Goal: Communication & Community: Answer question/provide support

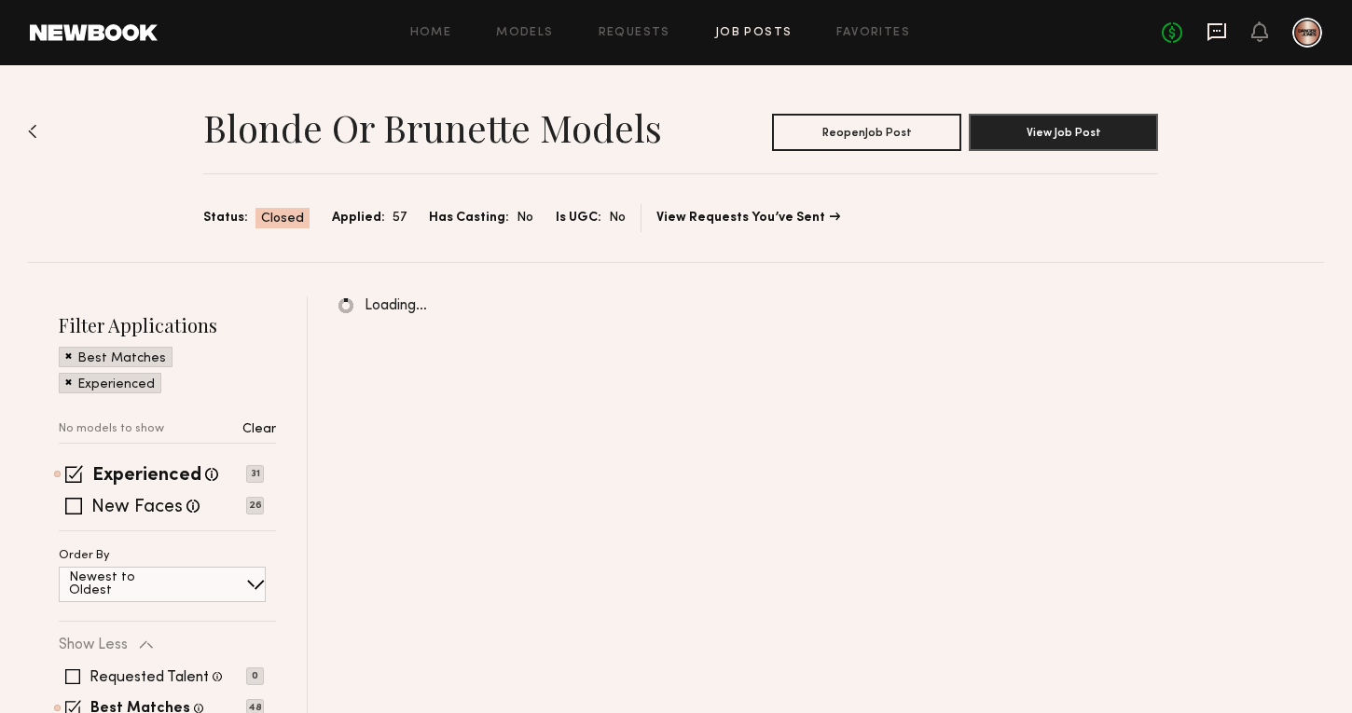
click at [1225, 30] on icon at bounding box center [1217, 32] width 19 height 18
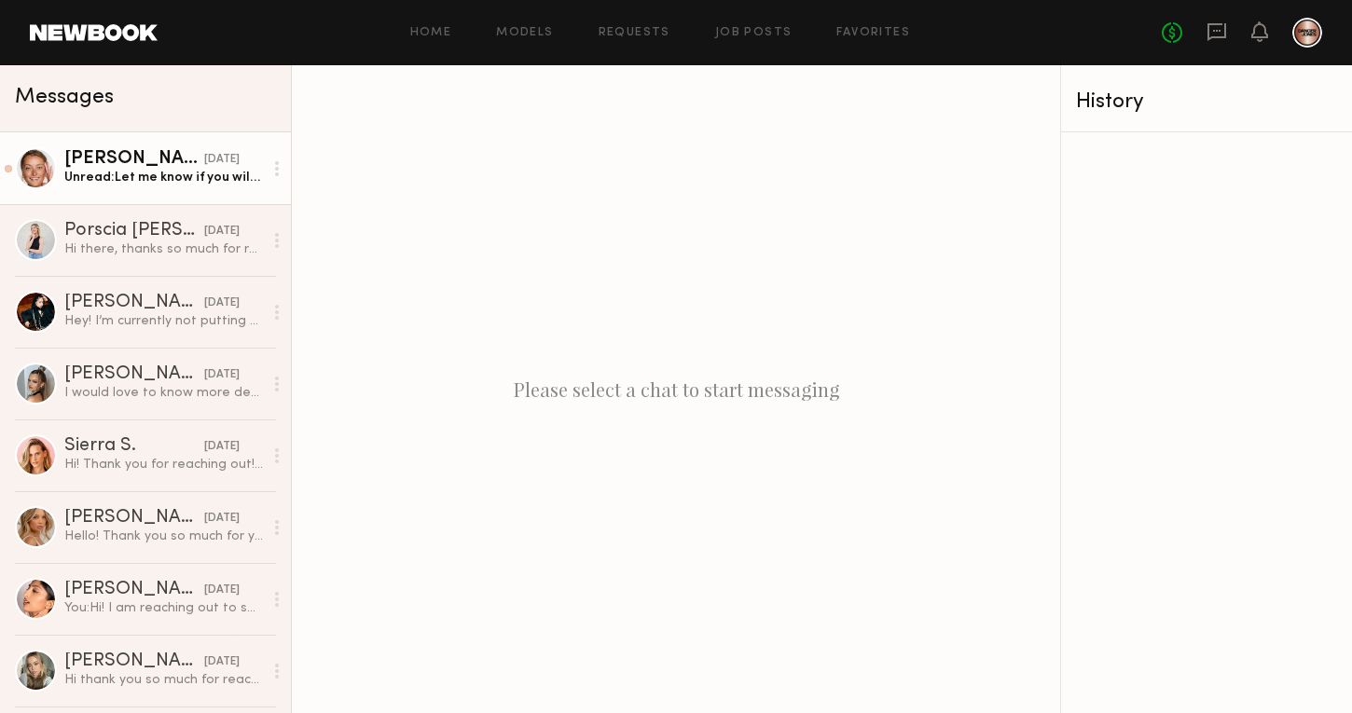
click at [134, 186] on div "Unread: Let me know if you will still need someone. I should definitely be able…" at bounding box center [163, 178] width 199 height 18
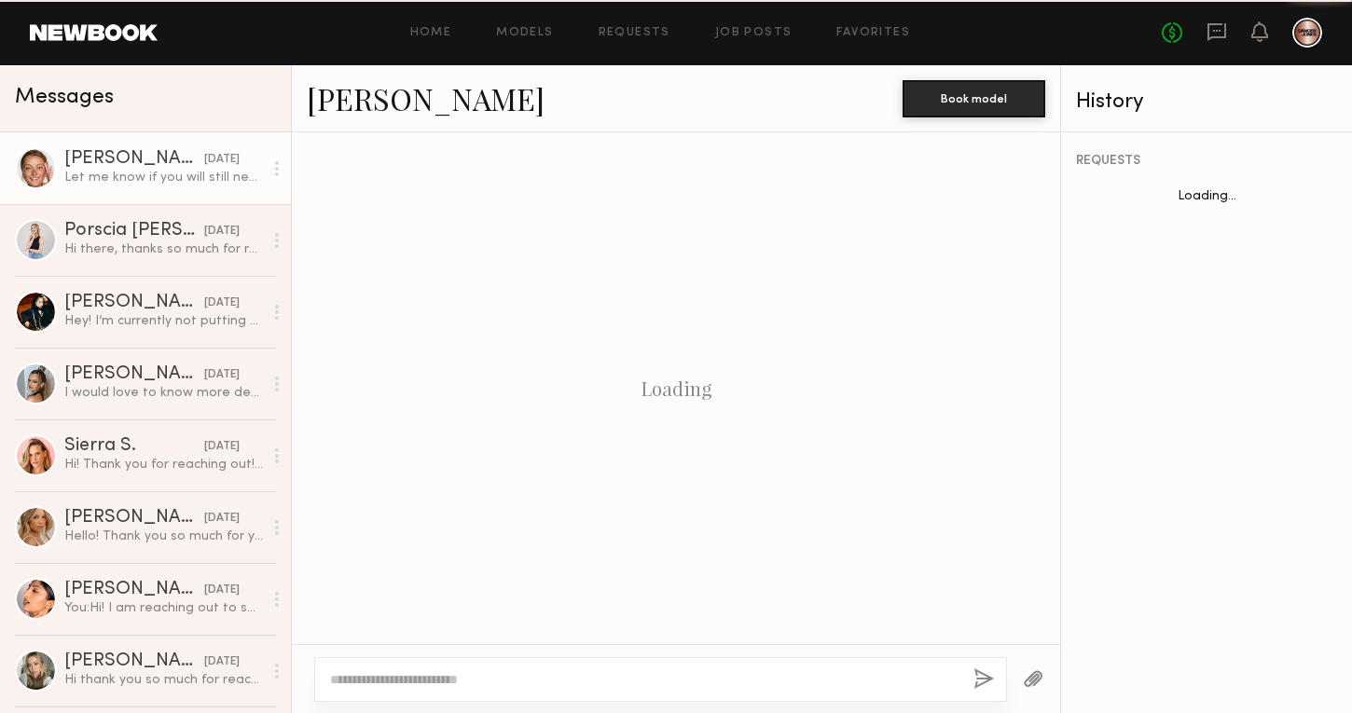
scroll to position [736, 0]
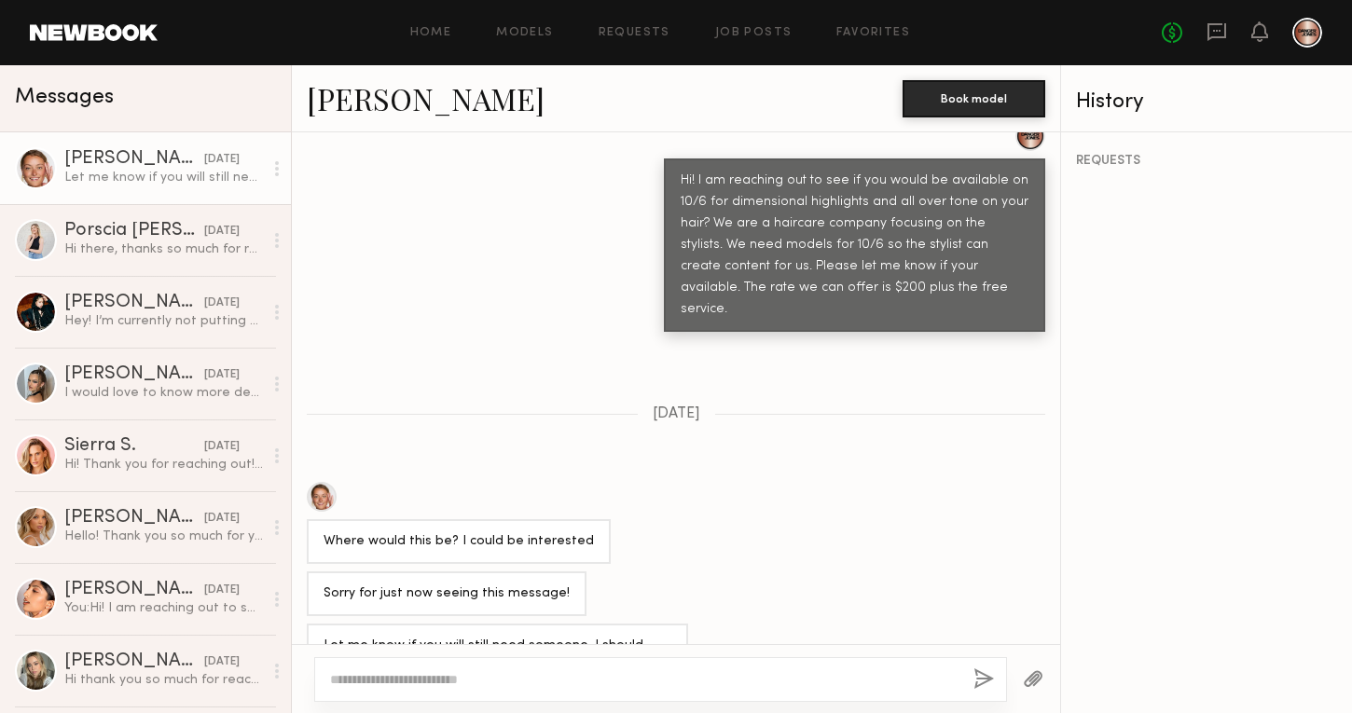
click at [370, 679] on textarea at bounding box center [644, 680] width 629 height 19
type textarea "**********"
click at [985, 681] on button "button" at bounding box center [984, 680] width 21 height 23
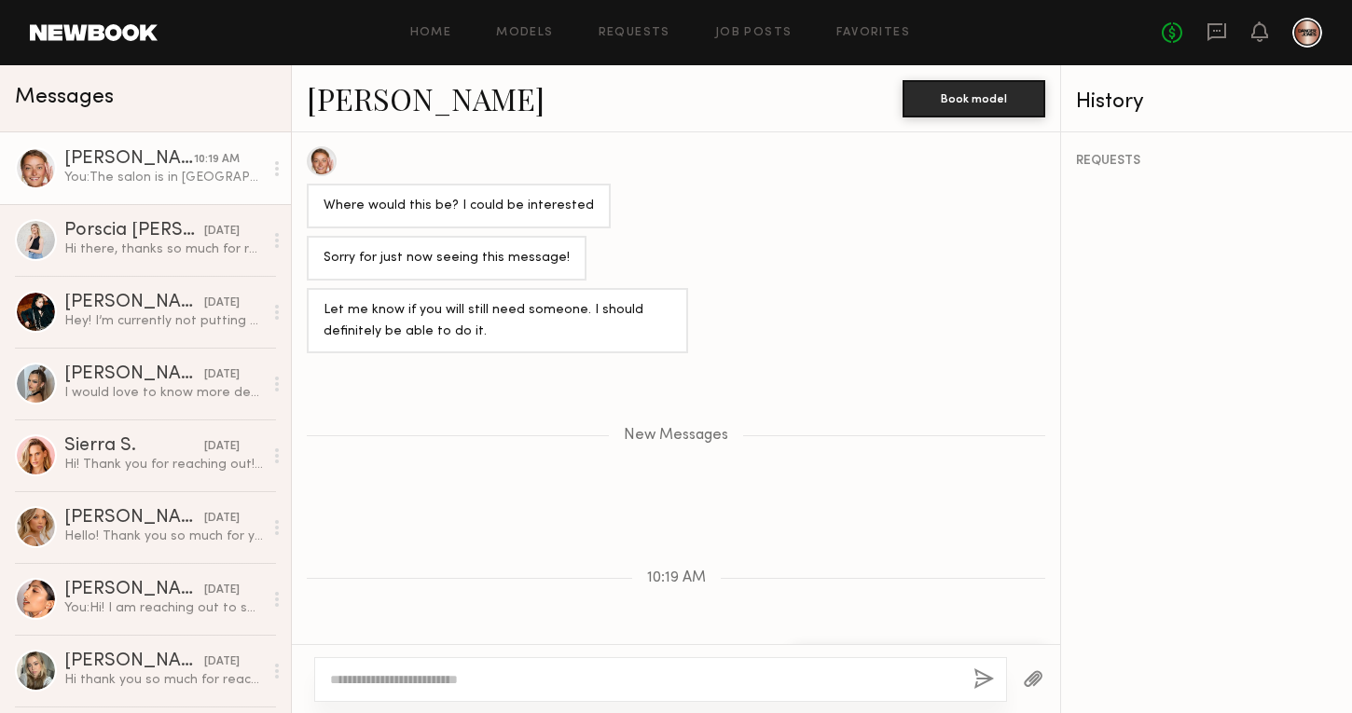
click at [403, 104] on link "Savanna C." at bounding box center [426, 98] width 238 height 40
click at [523, 672] on textarea at bounding box center [644, 680] width 629 height 19
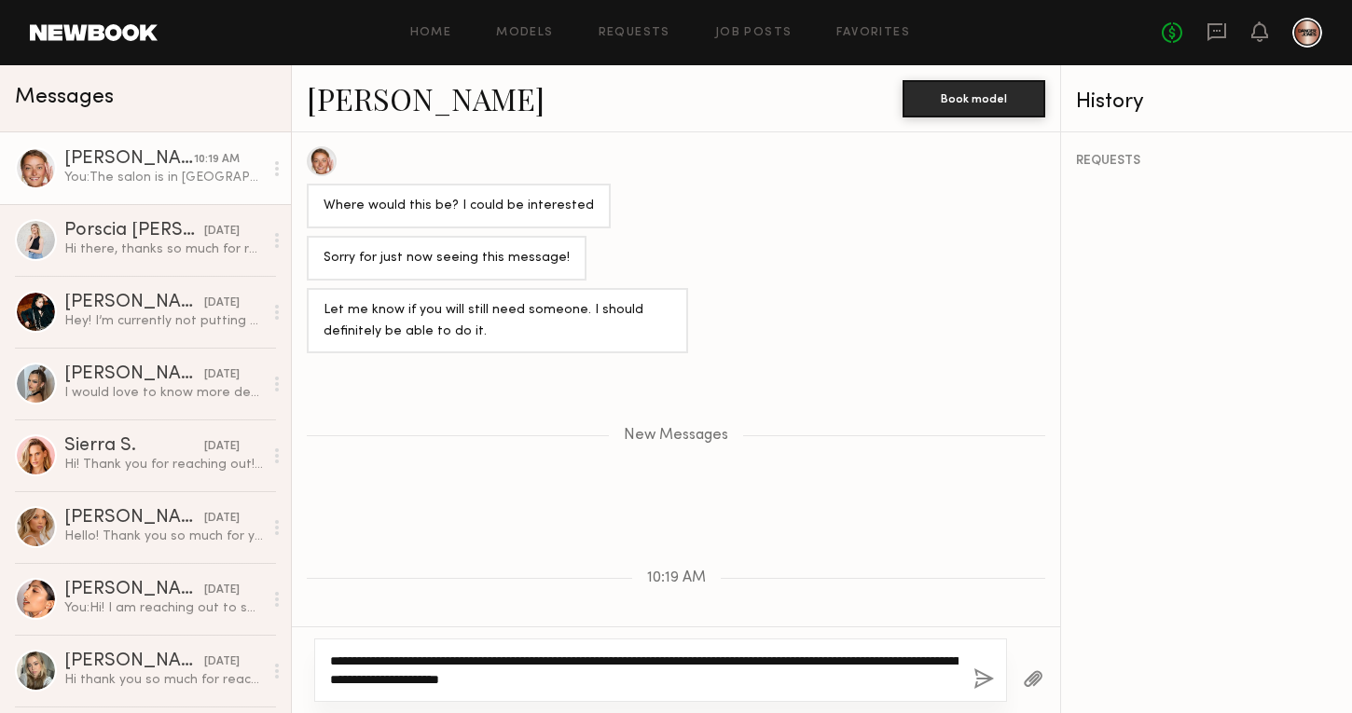
type textarea "**********"
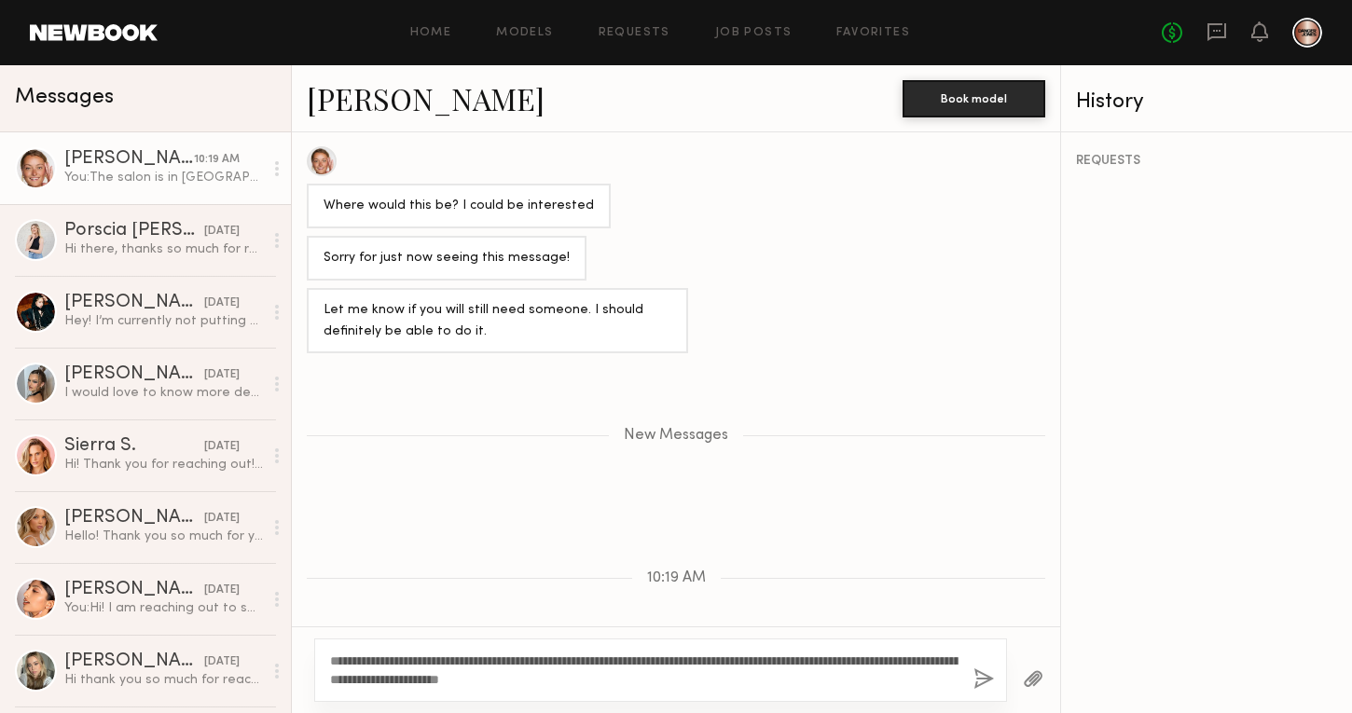
click at [976, 673] on button "button" at bounding box center [984, 680] width 21 height 23
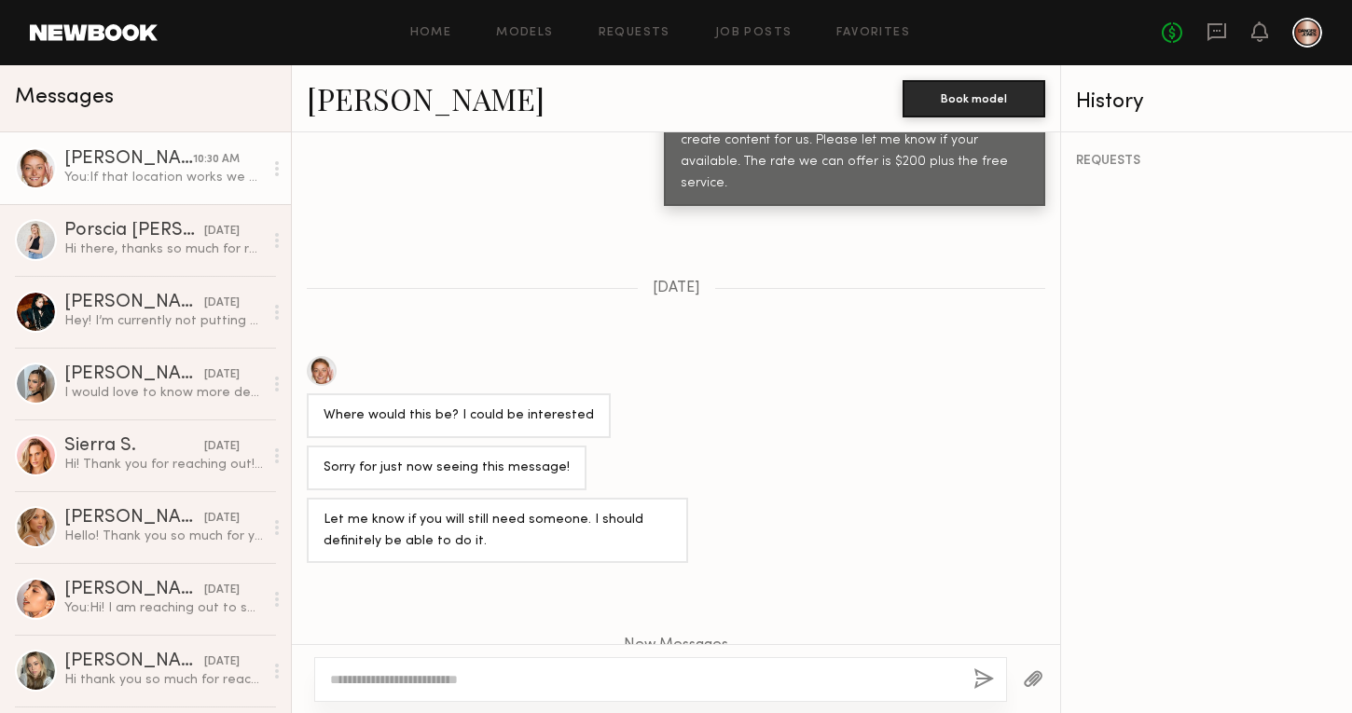
scroll to position [1204, 0]
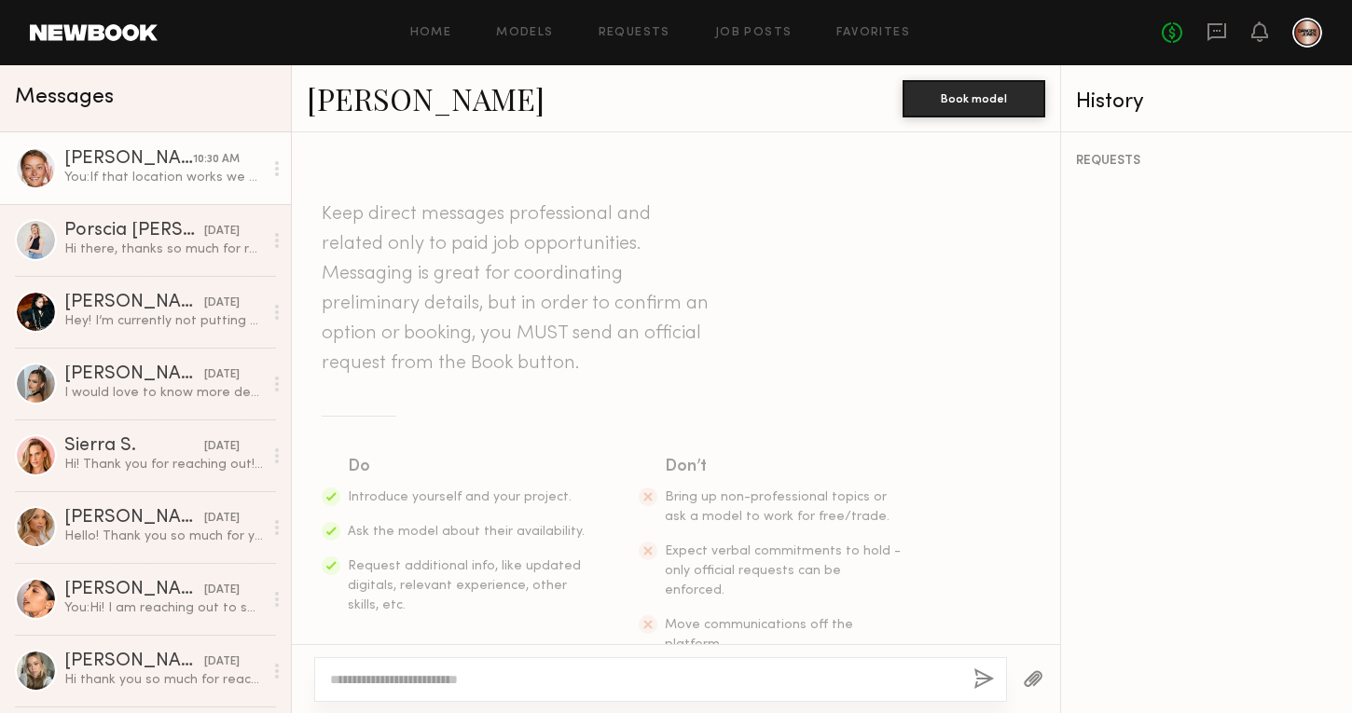
scroll to position [1062, 0]
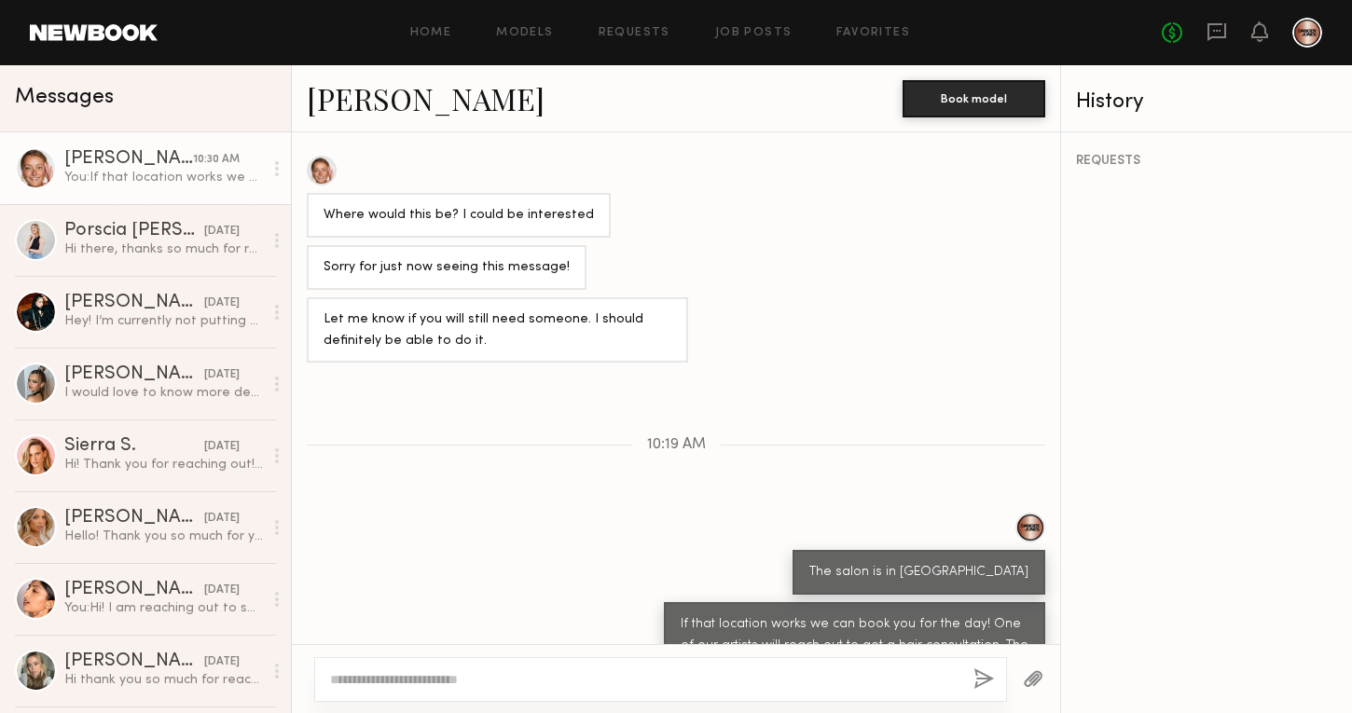
click at [403, 92] on link "Savanna C." at bounding box center [426, 98] width 238 height 40
